Goal: Find specific page/section: Find specific page/section

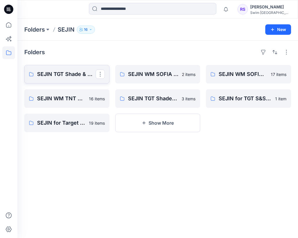
click at [52, 72] on p "SEJIN TGT Shade & Shore 4.1 2026" at bounding box center [66, 74] width 59 height 8
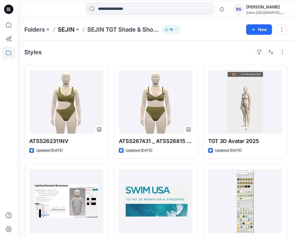
click at [69, 28] on p "SEJIN" at bounding box center [66, 30] width 17 height 8
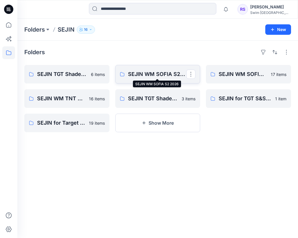
click at [148, 71] on p "SEJIN WM SOFIA S2 2026" at bounding box center [157, 74] width 59 height 8
